Goal: Information Seeking & Learning: Learn about a topic

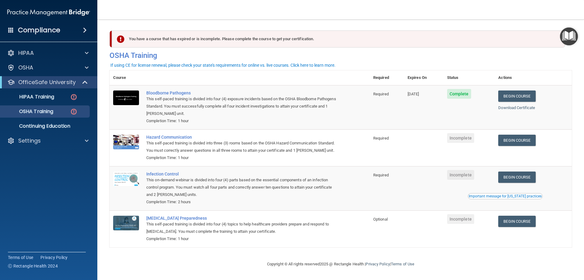
scroll to position [8, 0]
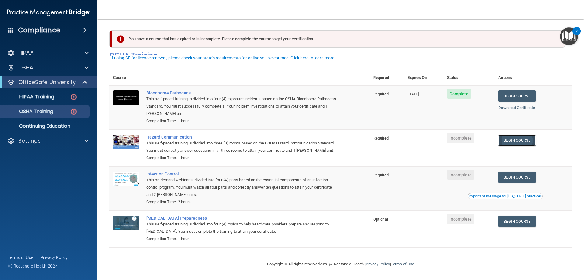
click at [519, 135] on link "Begin Course" at bounding box center [517, 140] width 37 height 11
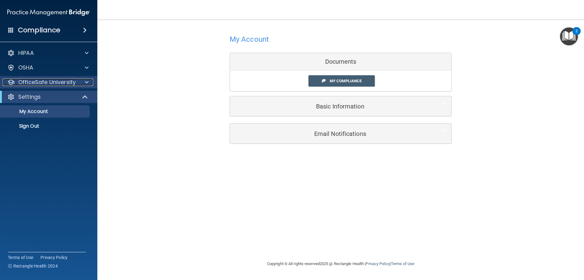
click at [62, 84] on p "OfficeSafe University" at bounding box center [47, 82] width 58 height 7
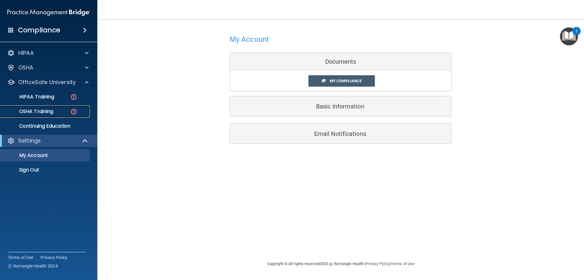
click at [56, 114] on div "OSHA Training" at bounding box center [45, 111] width 83 height 6
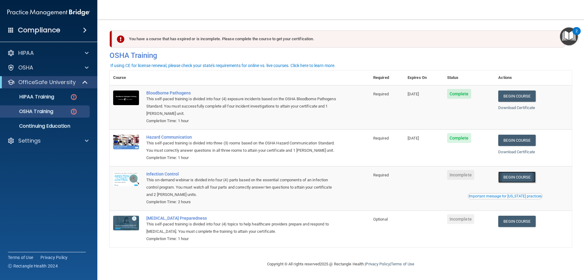
click at [533, 183] on link "Begin Course" at bounding box center [517, 176] width 37 height 11
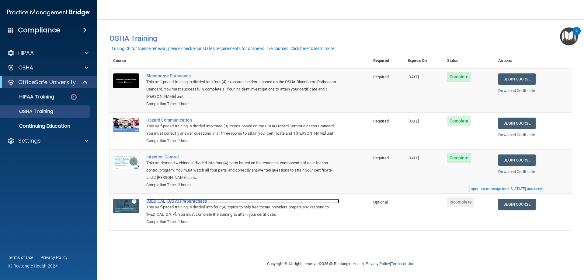
click at [185, 201] on div "[MEDICAL_DATA] Preparedness" at bounding box center [242, 200] width 193 height 5
click at [524, 208] on link "Begin Course" at bounding box center [517, 203] width 37 height 11
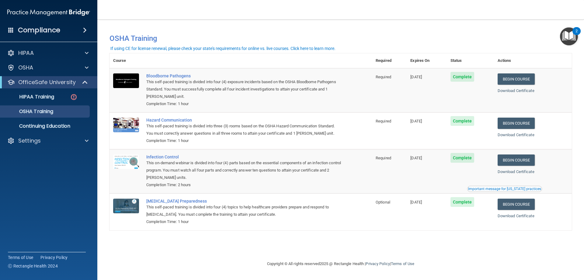
click at [183, 46] on div "If using CE for license renewal, please check your state's requirements for onl…" at bounding box center [222, 48] width 225 height 4
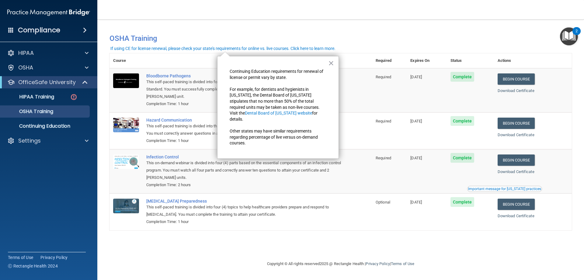
click at [272, 139] on p "Other states may have similar requirements regarding percentage of live versus …" at bounding box center [278, 137] width 97 height 18
click at [331, 64] on button "×" at bounding box center [331, 63] width 6 height 10
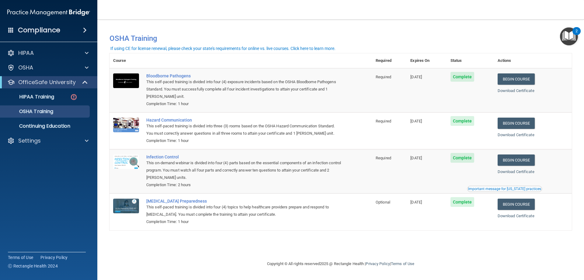
click at [78, 32] on div "Compliance" at bounding box center [48, 29] width 97 height 13
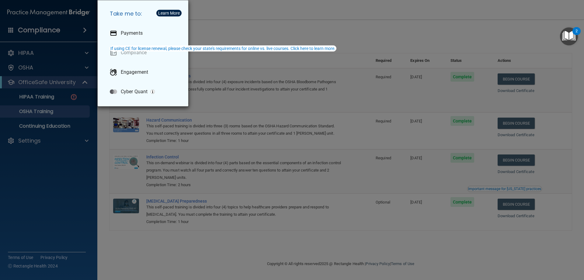
click at [67, 145] on div "Take me to: Payments Compliance Engagement Cyber Quant" at bounding box center [292, 140] width 584 height 280
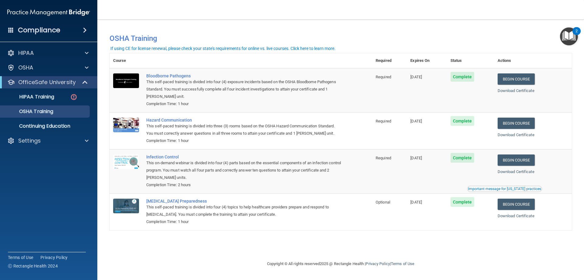
click at [567, 37] on img "Open Resource Center, 2 new notifications" at bounding box center [569, 36] width 18 height 18
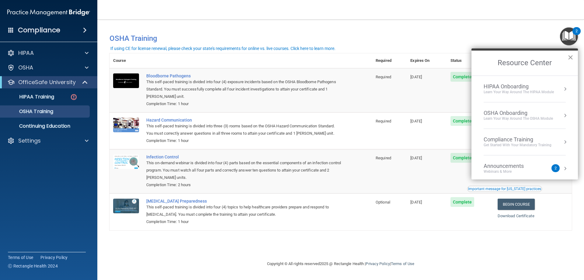
click at [573, 55] on button "×" at bounding box center [571, 57] width 6 height 10
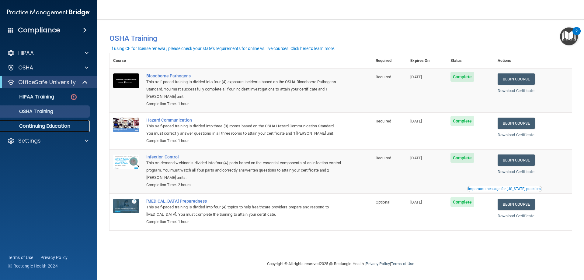
click at [63, 126] on p "Continuing Education" at bounding box center [45, 126] width 83 height 6
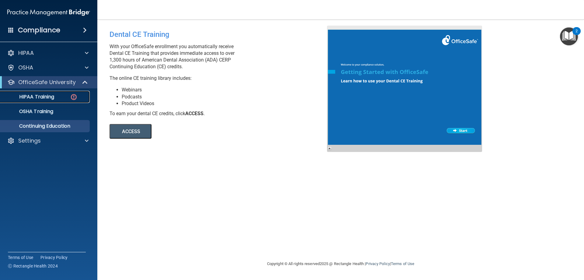
click at [53, 96] on p "HIPAA Training" at bounding box center [29, 97] width 50 height 6
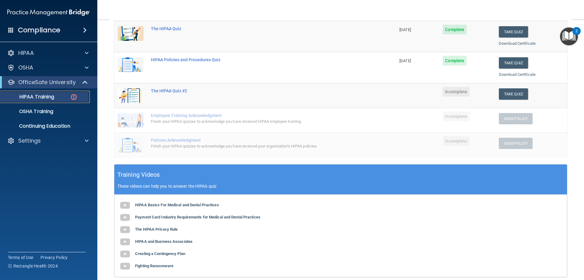
scroll to position [91, 0]
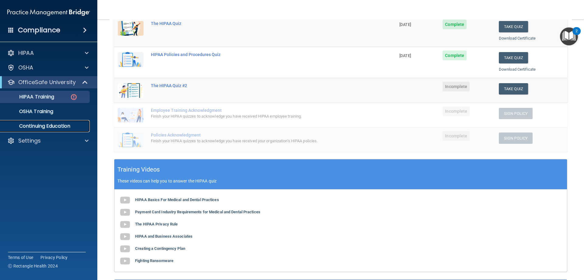
click at [45, 125] on p "Continuing Education" at bounding box center [45, 126] width 83 height 6
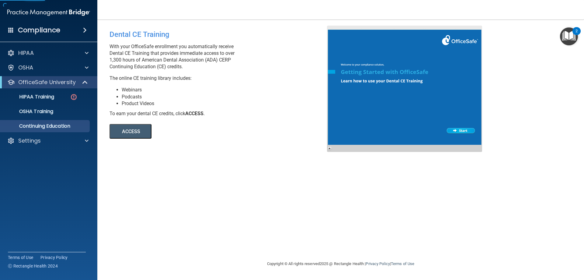
click at [118, 135] on button "ACCESS" at bounding box center [131, 131] width 42 height 15
click at [55, 100] on link "HIPAA Training" at bounding box center [42, 97] width 96 height 12
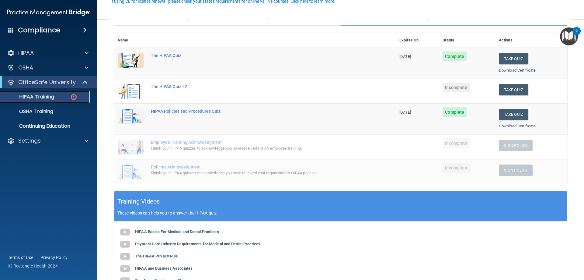
scroll to position [61, 0]
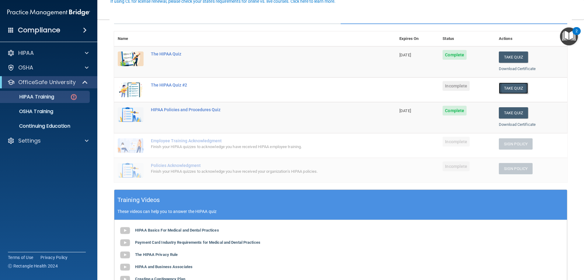
click at [507, 87] on button "Take Quiz" at bounding box center [513, 87] width 29 height 11
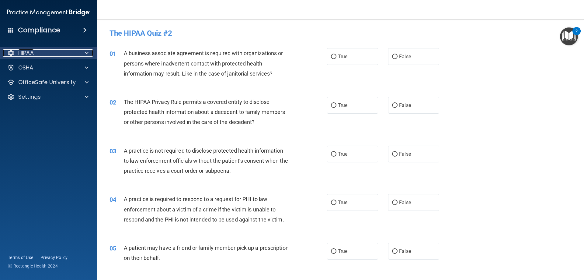
click at [80, 56] on div at bounding box center [85, 52] width 15 height 7
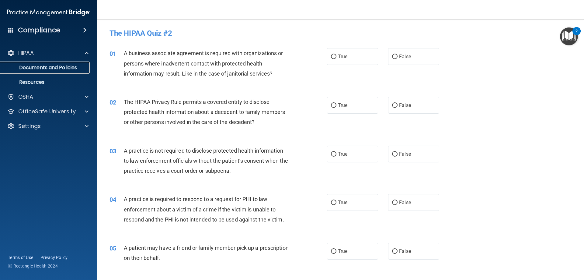
click at [71, 67] on p "Documents and Policies" at bounding box center [45, 68] width 83 height 6
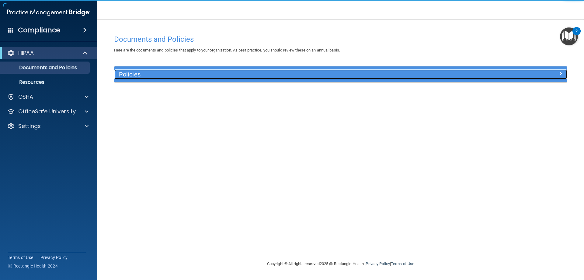
click at [140, 76] on h5 "Policies" at bounding box center [284, 74] width 331 height 7
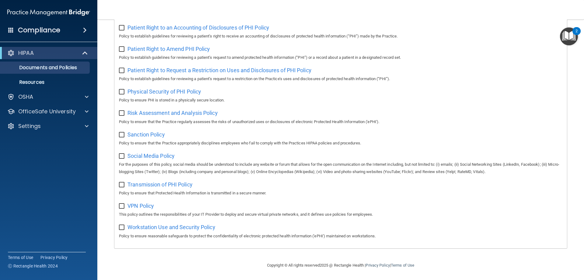
scroll to position [26, 0]
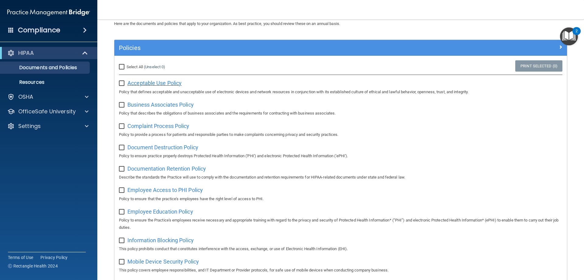
click at [159, 83] on span "Acceptable Use Policy" at bounding box center [155, 83] width 54 height 6
click at [76, 113] on div "OfficeSafe University" at bounding box center [40, 111] width 75 height 7
click at [69, 123] on link "HIPAA Training" at bounding box center [42, 126] width 96 height 12
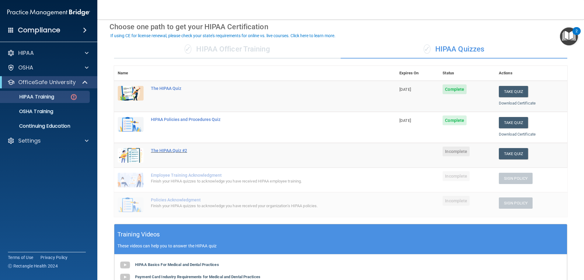
click at [180, 151] on div "The HIPAA Quiz #2" at bounding box center [258, 150] width 215 height 5
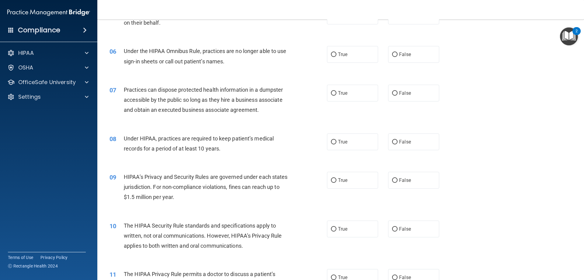
scroll to position [244, 0]
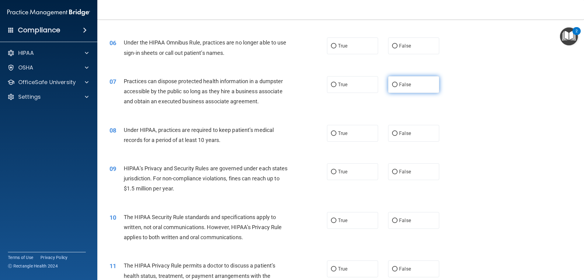
click at [394, 84] on input "False" at bounding box center [394, 84] width 5 height 5
radio input "true"
click at [431, 140] on label "False" at bounding box center [413, 133] width 51 height 17
click at [398, 136] on input "False" at bounding box center [394, 133] width 5 height 5
radio input "true"
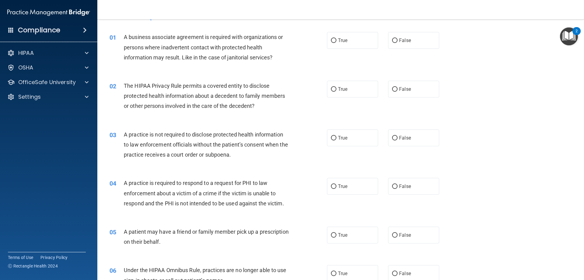
scroll to position [30, 0]
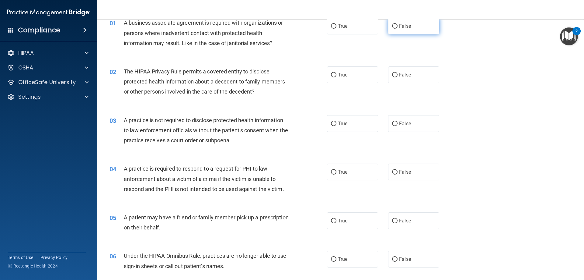
click at [399, 27] on span "False" at bounding box center [405, 26] width 12 height 6
click at [397, 27] on input "False" at bounding box center [394, 26] width 5 height 5
radio input "true"
drag, startPoint x: 557, startPoint y: 1, endPoint x: 452, endPoint y: 97, distance: 142.4
click at [452, 97] on div "02 The HIPAA Privacy Rule permits a covered entity to disclose protected health…" at bounding box center [341, 83] width 472 height 49
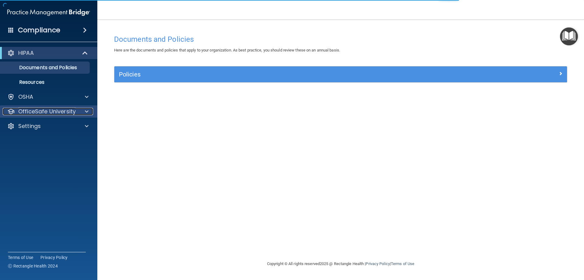
click at [58, 111] on p "OfficeSafe University" at bounding box center [47, 111] width 58 height 7
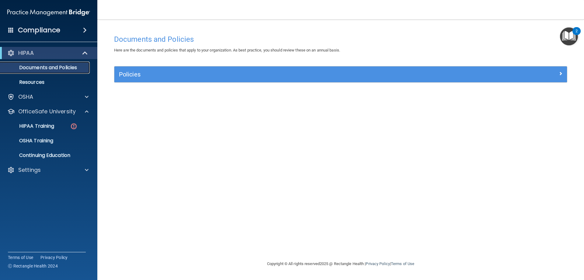
click at [62, 68] on p "Documents and Policies" at bounding box center [45, 68] width 83 height 6
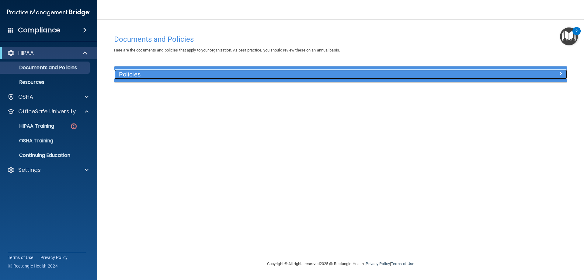
click at [146, 72] on h5 "Policies" at bounding box center [284, 74] width 331 height 7
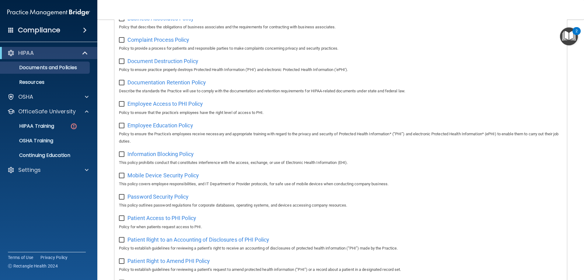
scroll to position [213, 0]
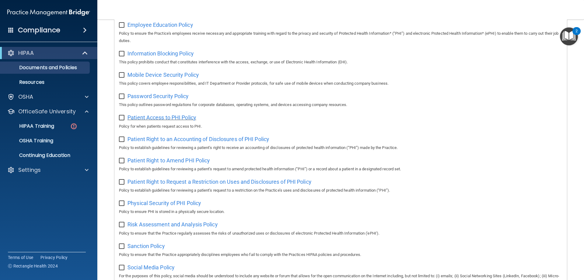
click at [174, 118] on span "Patient Access to PHI Policy" at bounding box center [162, 117] width 69 height 6
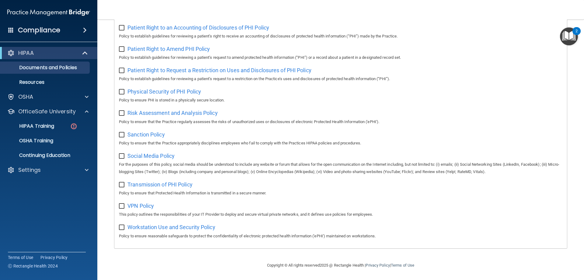
scroll to position [331, 0]
click at [150, 156] on span "Social Media Policy" at bounding box center [151, 156] width 47 height 6
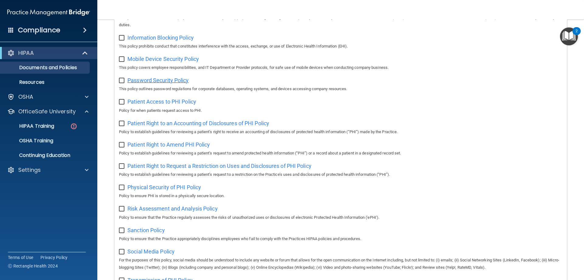
scroll to position [244, 0]
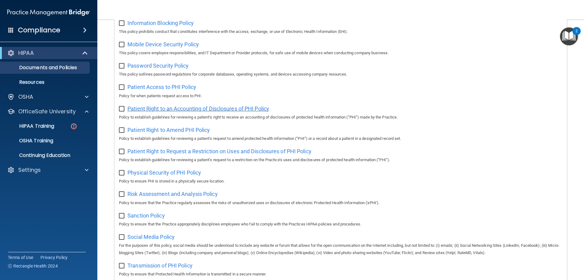
click at [214, 112] on span "Patient Right to an Accounting of Disclosures of PHI Policy" at bounding box center [199, 108] width 142 height 6
click at [186, 172] on div "Physical Security of PHI Policy Policy to ensure PHI is stored in a physically …" at bounding box center [341, 175] width 444 height 17
click at [187, 176] on span "Physical Security of PHI Policy" at bounding box center [165, 172] width 74 height 6
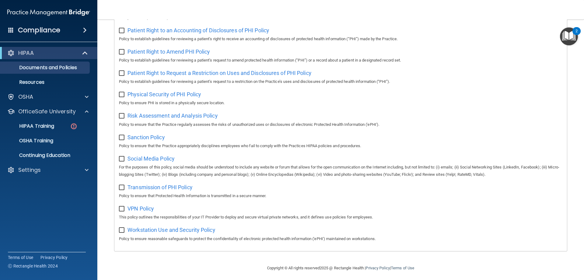
scroll to position [331, 0]
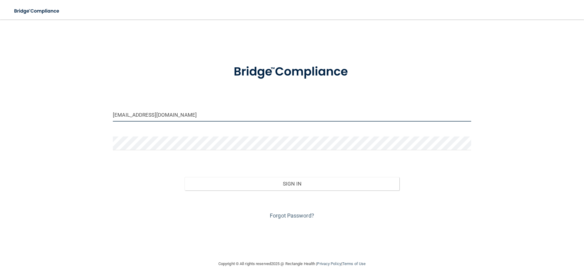
click at [220, 117] on input "[EMAIL_ADDRESS][DOMAIN_NAME]" at bounding box center [292, 115] width 359 height 14
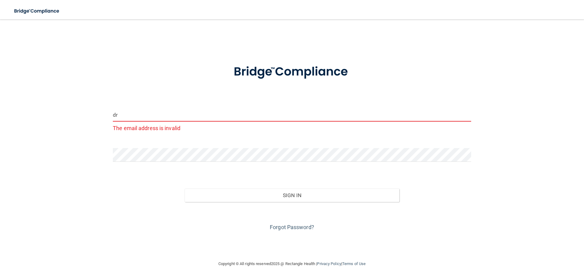
type input "d"
type input "[EMAIL_ADDRESS][DOMAIN_NAME]"
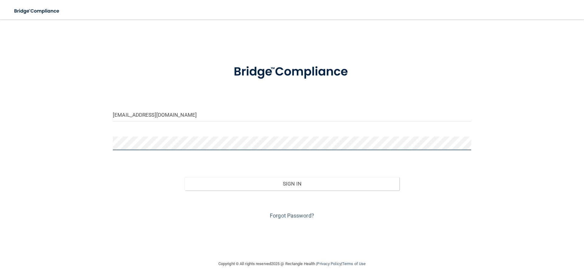
click at [111, 156] on div "[EMAIL_ADDRESS][DOMAIN_NAME] Invalid email/password. You don't have permission …" at bounding box center [292, 140] width 560 height 228
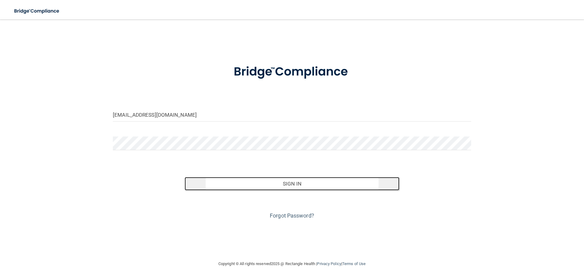
click at [233, 179] on button "Sign In" at bounding box center [292, 183] width 215 height 13
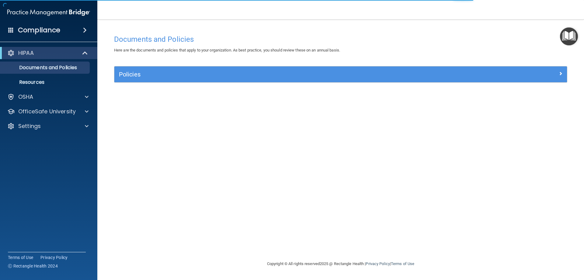
click at [155, 279] on main "Documents and Policies Here are the documents and policies that apply to your o…" at bounding box center [340, 149] width 487 height 260
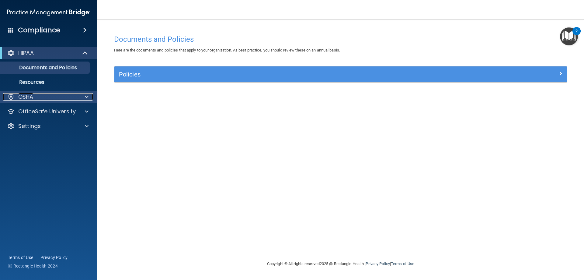
click at [70, 95] on div "OSHA" at bounding box center [40, 96] width 75 height 7
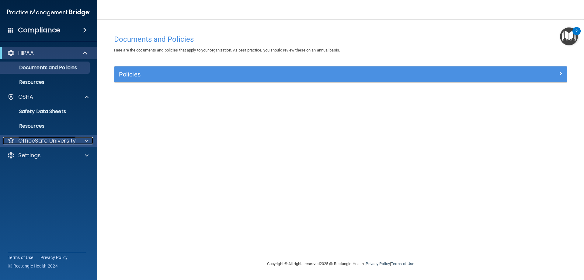
click at [67, 144] on p "OfficeSafe University" at bounding box center [47, 140] width 58 height 7
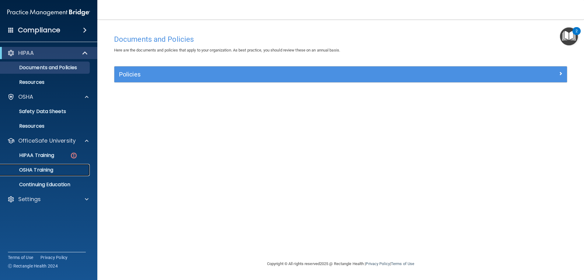
click at [57, 172] on div "OSHA Training" at bounding box center [45, 170] width 83 height 6
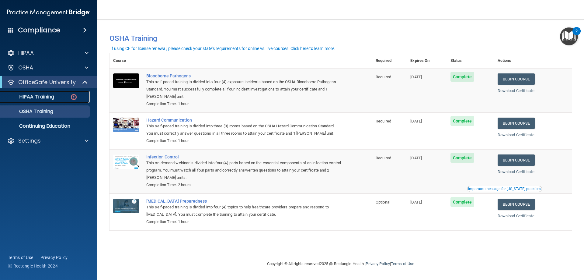
click at [66, 100] on link "HIPAA Training" at bounding box center [42, 97] width 96 height 12
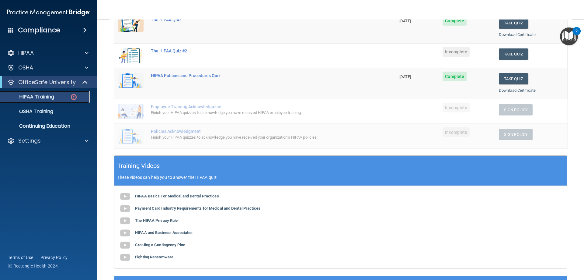
scroll to position [160, 0]
